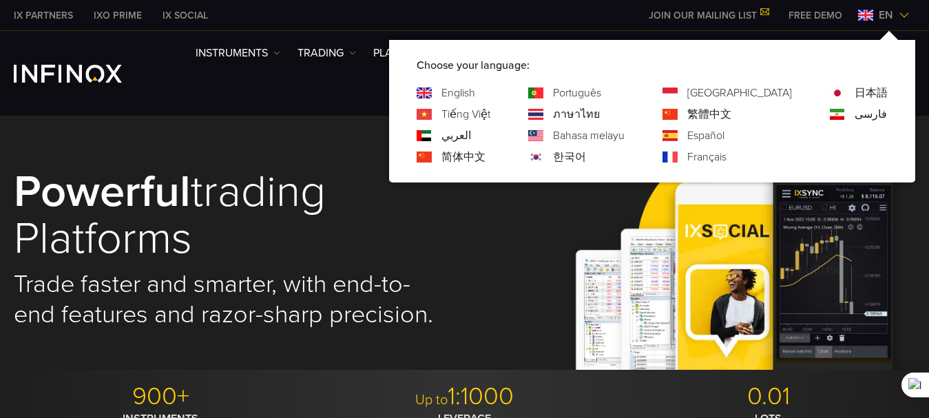
click at [471, 136] on link "العربي" at bounding box center [456, 135] width 30 height 17
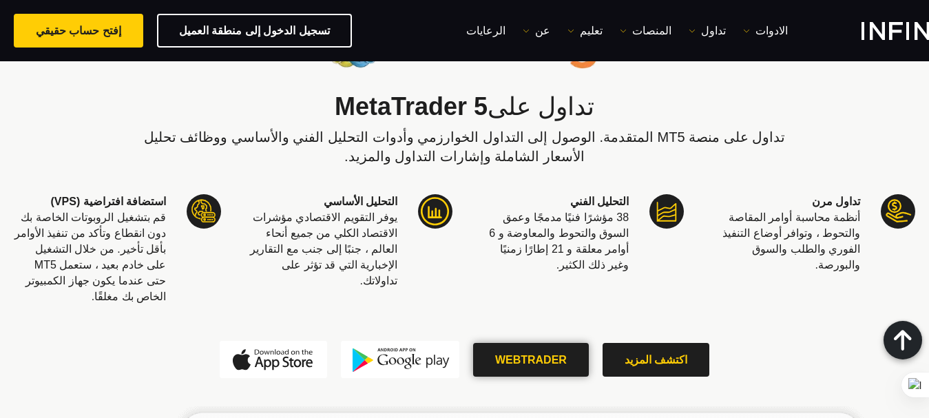
click at [529, 343] on link "WEBTRADER" at bounding box center [531, 360] width 116 height 34
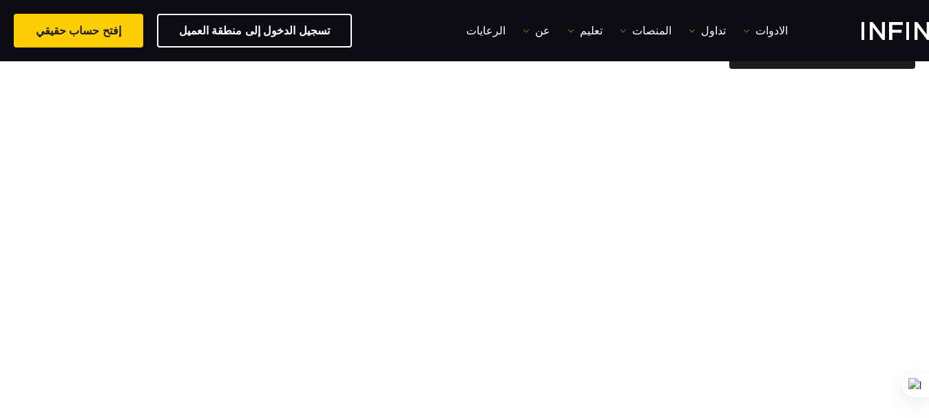
scroll to position [1, 0]
